Goal: Task Accomplishment & Management: Manage account settings

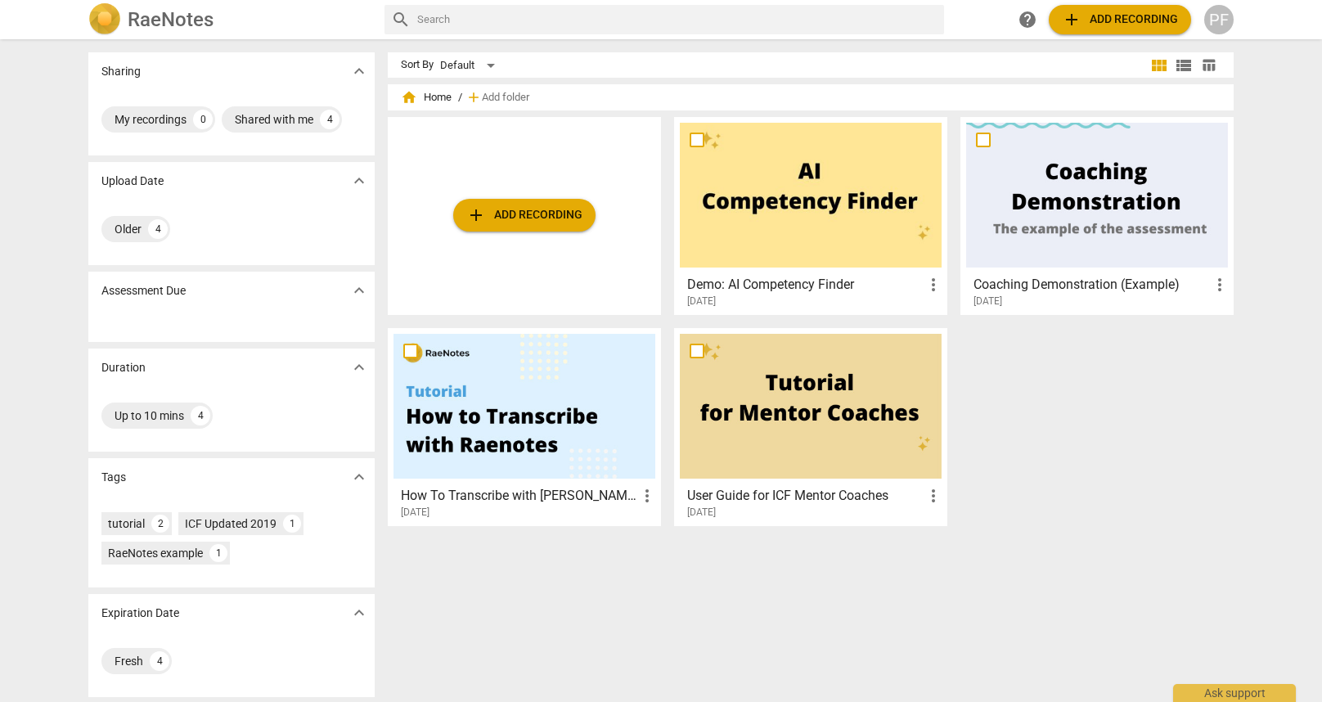
click at [982, 142] on input "checkbox" at bounding box center [983, 140] width 34 height 20
checkbox input "false"
click at [691, 136] on input "checkbox" at bounding box center [697, 140] width 34 height 20
checkbox input "false"
click at [701, 350] on input "checkbox" at bounding box center [697, 351] width 34 height 20
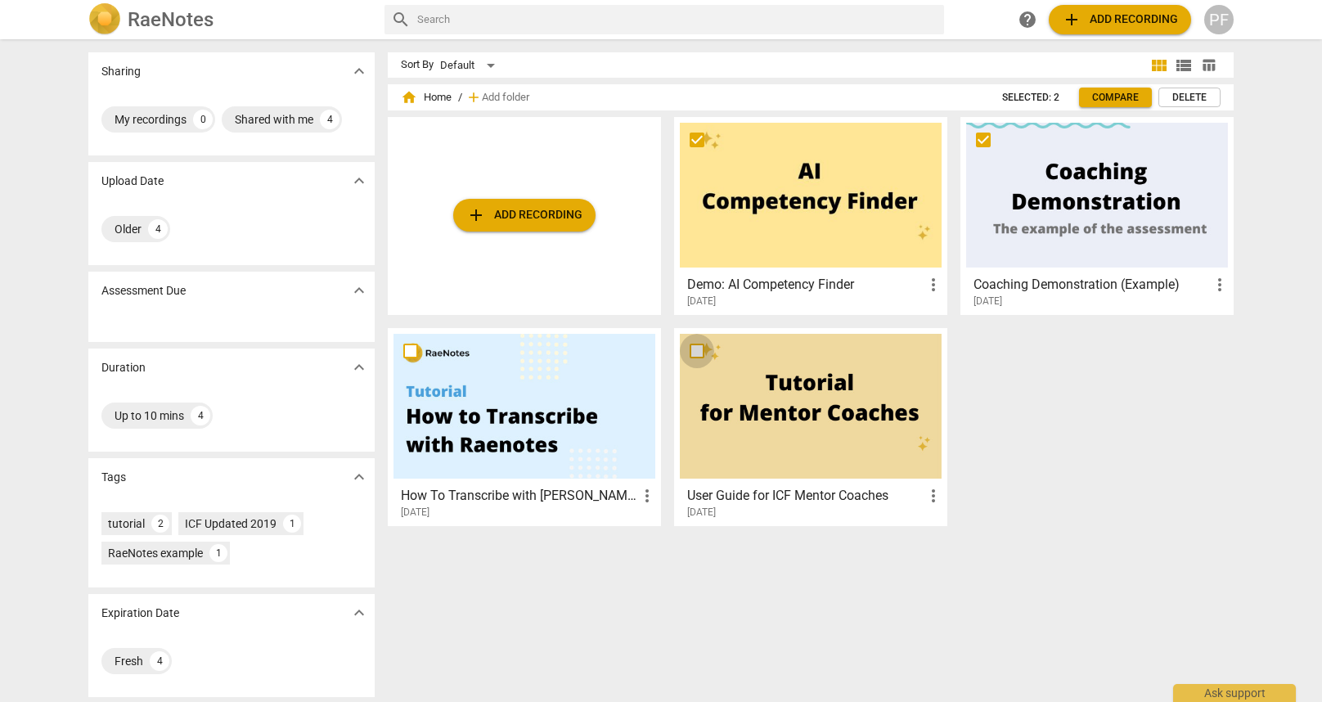
checkbox input "false"
